Goal: Task Accomplishment & Management: Manage account settings

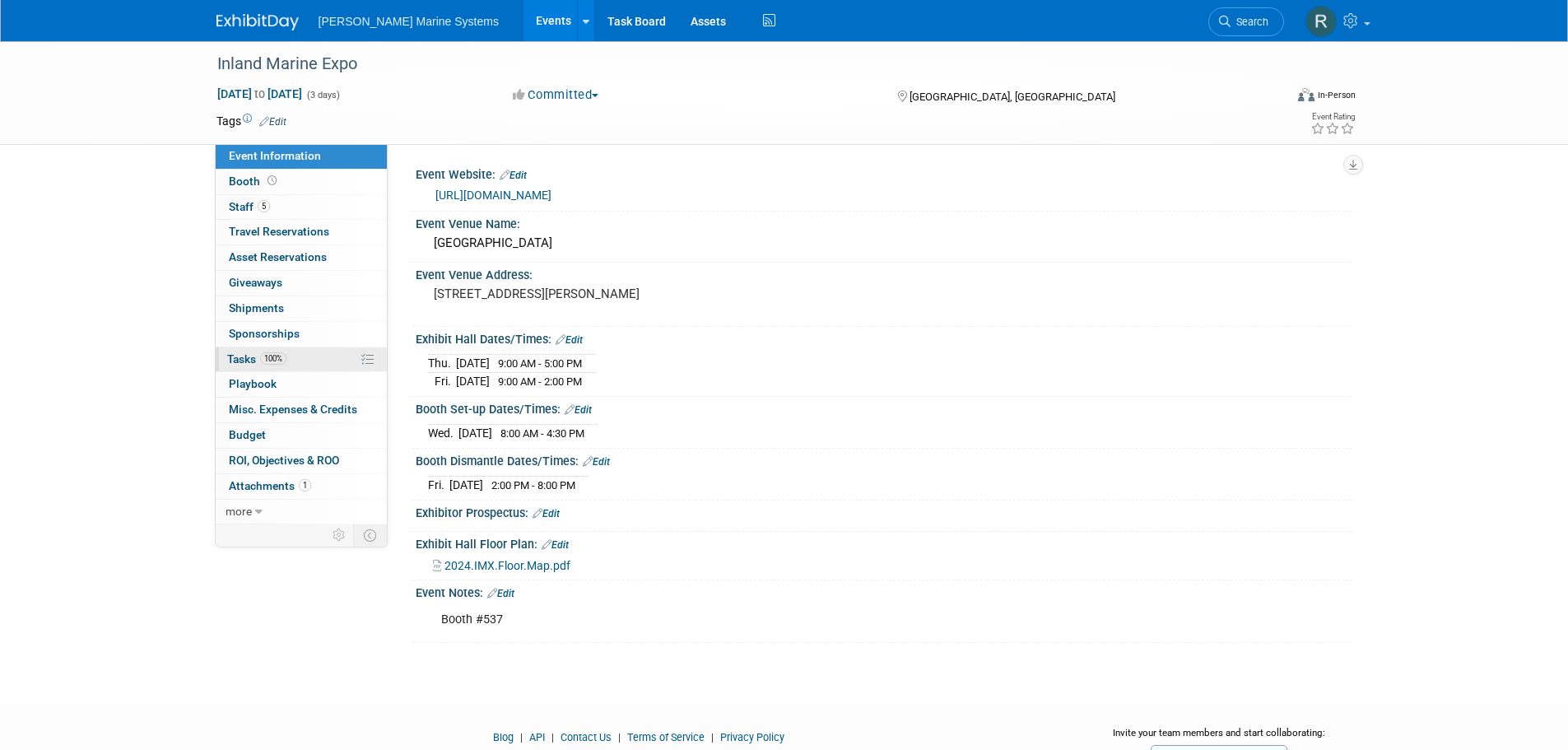
click at [244, 360] on span "Tasks 100%" at bounding box center [256, 359] width 59 height 13
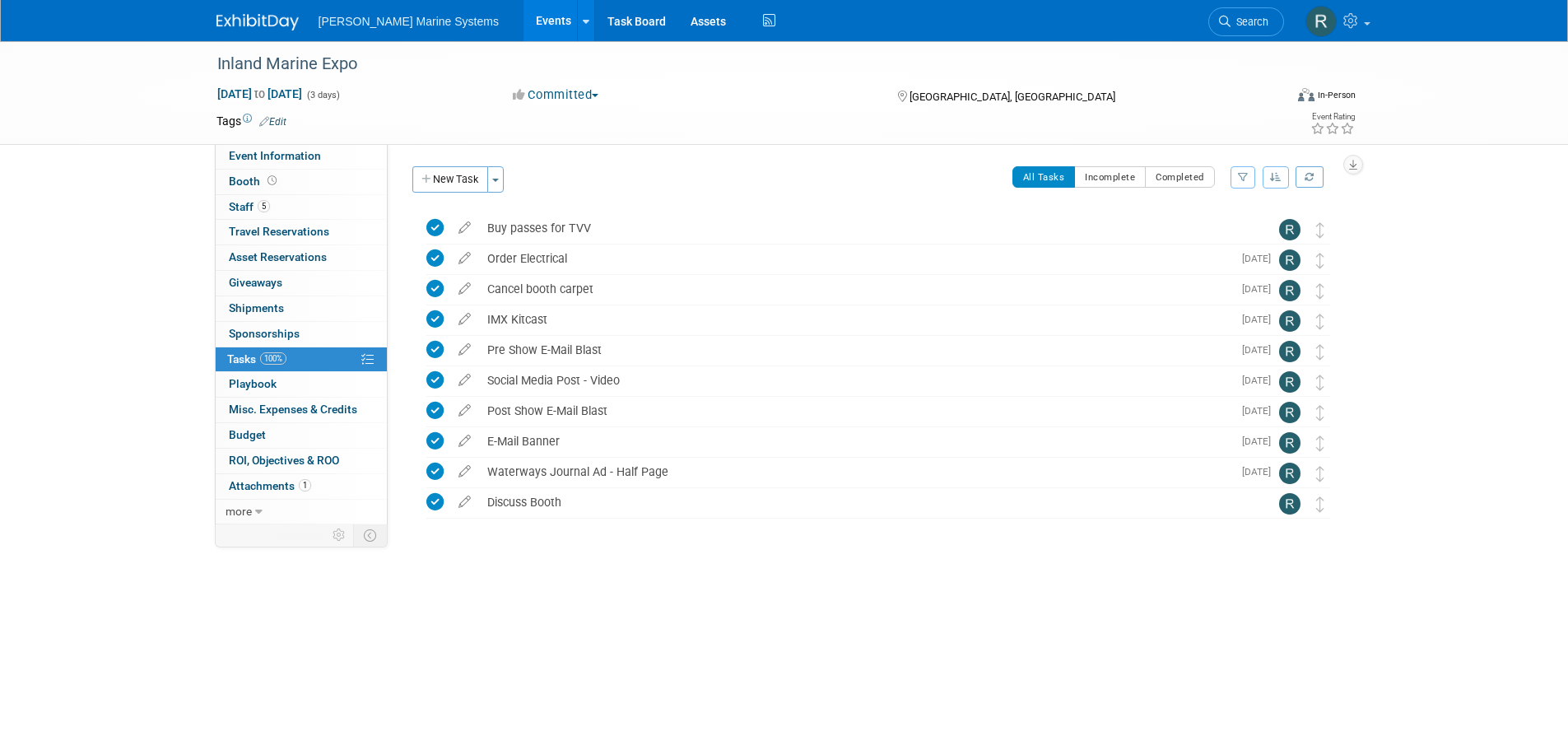
click at [523, 19] on link "Events" at bounding box center [553, 20] width 60 height 42
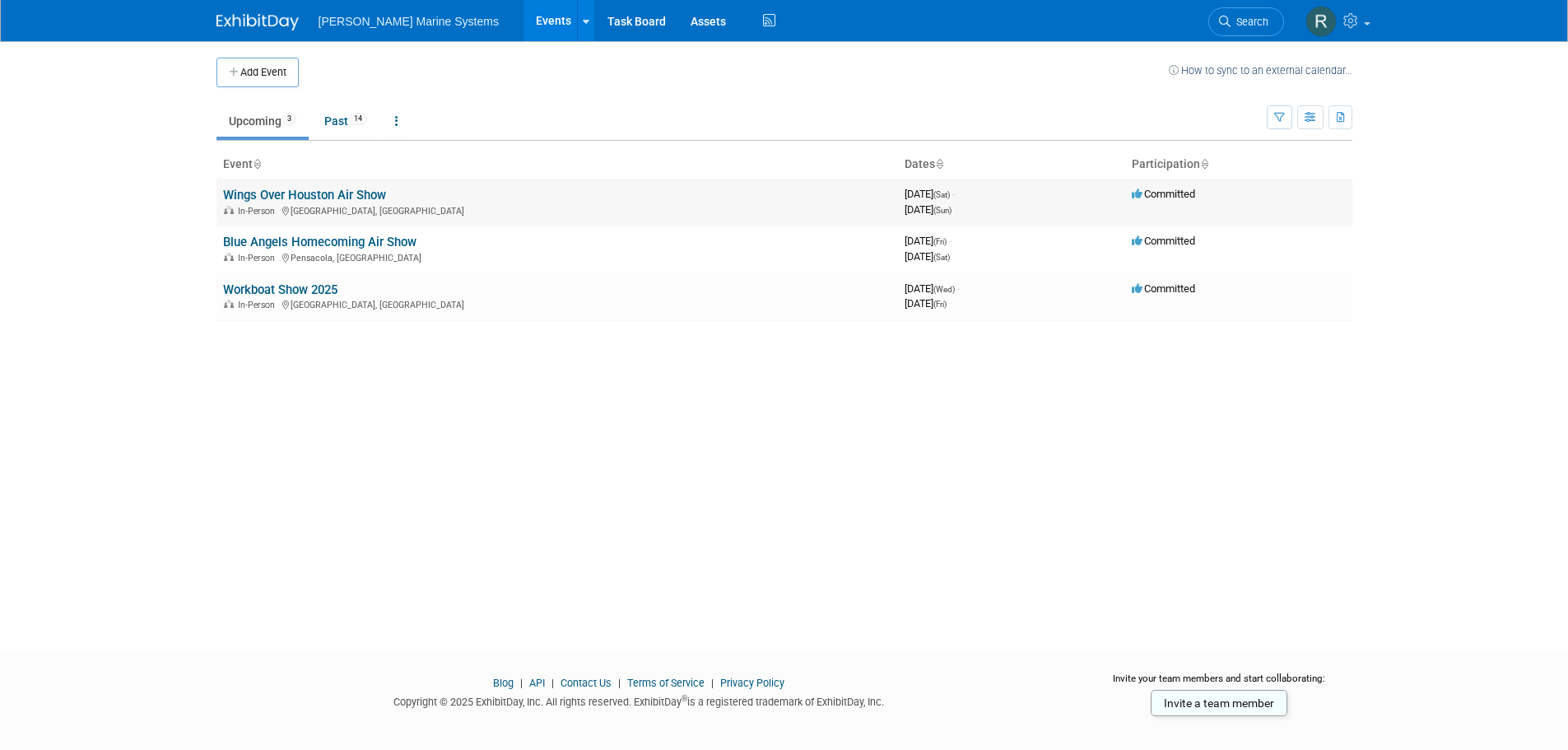
click at [353, 190] on link "Wings Over Houston Air Show" at bounding box center [304, 195] width 163 height 15
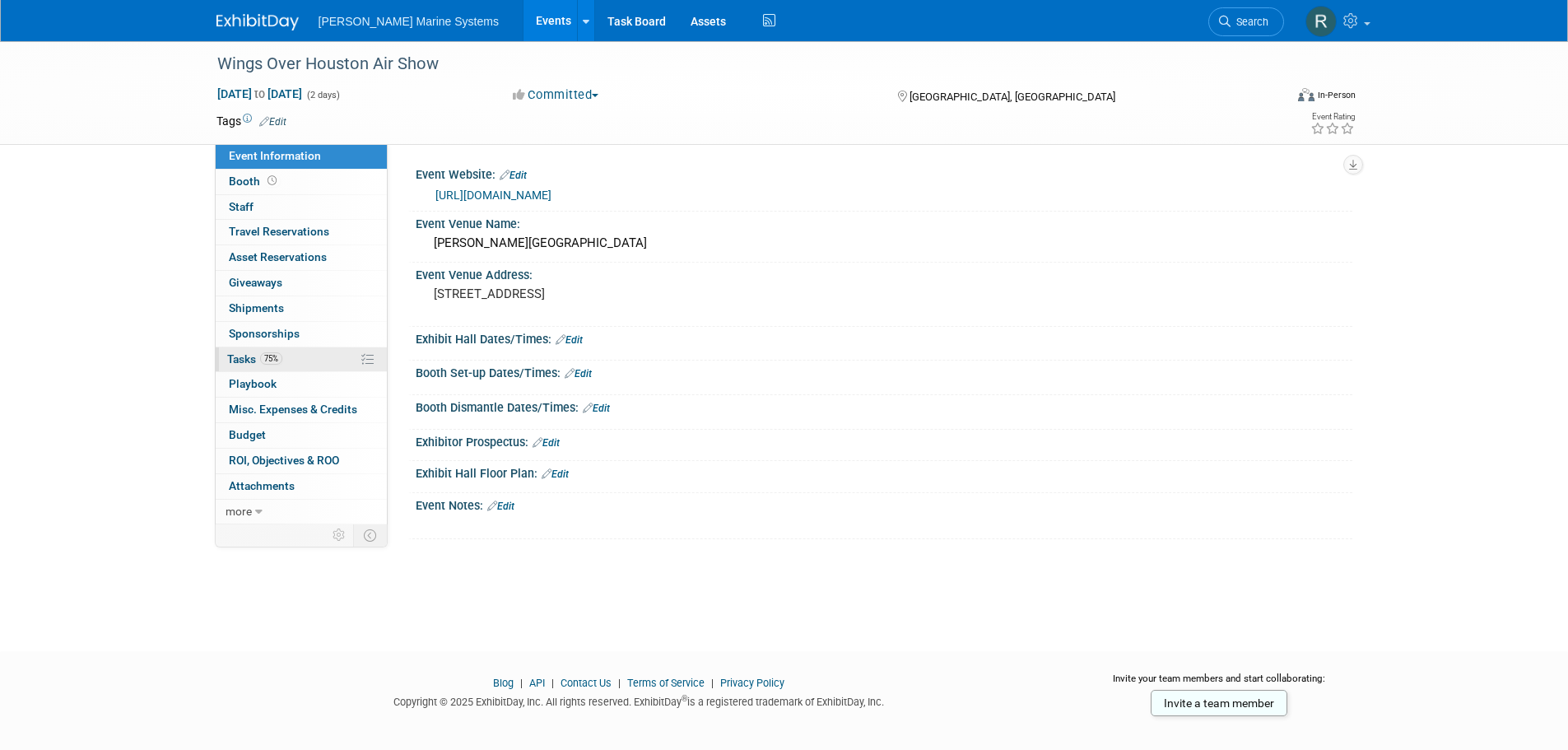
click at [287, 359] on link "75% Tasks 75%" at bounding box center [301, 360] width 171 height 25
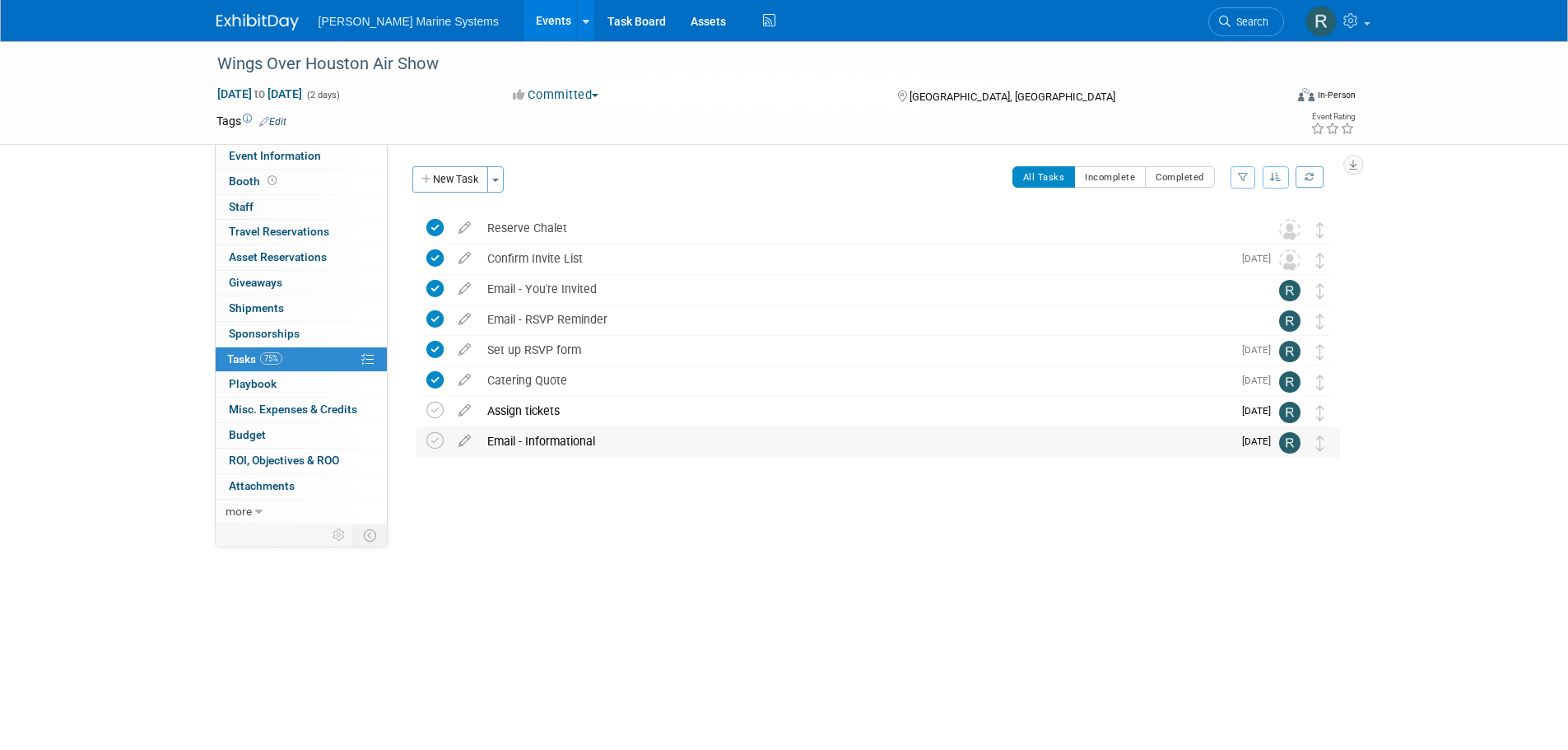
drag, startPoint x: 431, startPoint y: 403, endPoint x: 441, endPoint y: 428, distance: 26.9
click at [432, 403] on icon at bounding box center [435, 410] width 18 height 18
click at [439, 436] on icon at bounding box center [435, 441] width 18 height 18
